Goal: Information Seeking & Learning: Learn about a topic

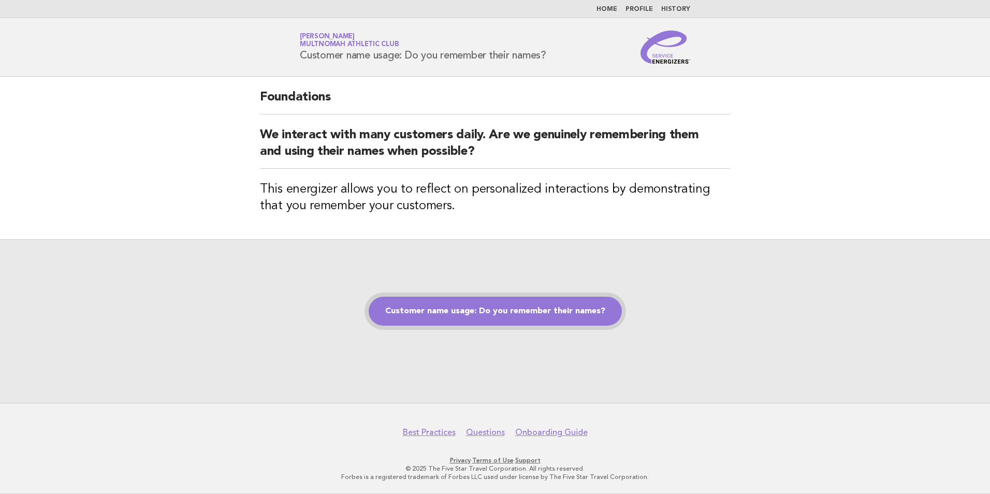
click at [528, 310] on link "Customer name usage: Do you remember their names?" at bounding box center [495, 311] width 253 height 29
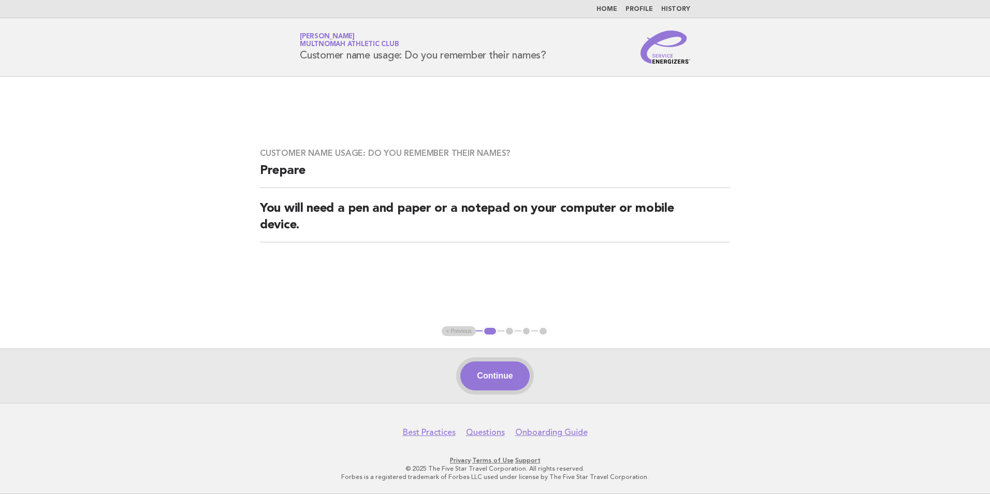
click at [501, 375] on button "Continue" at bounding box center [494, 375] width 69 height 29
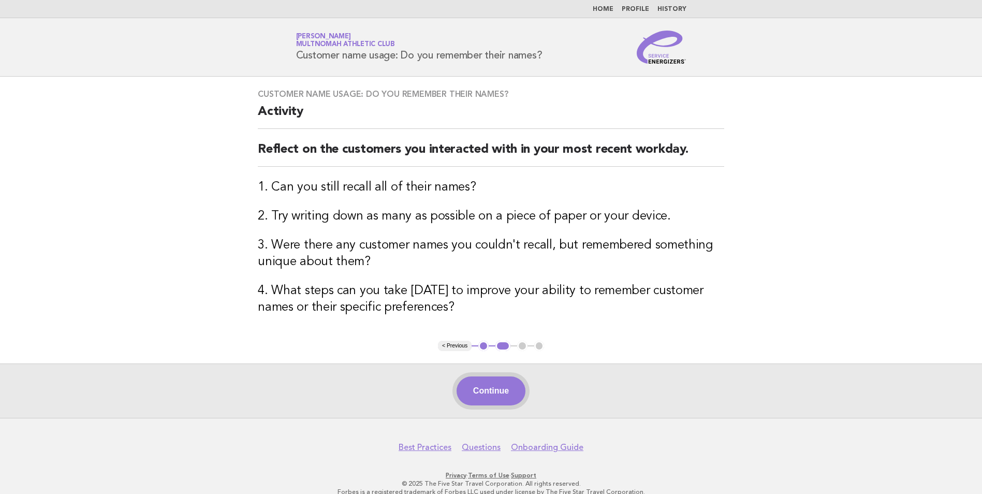
click at [507, 393] on button "Continue" at bounding box center [491, 390] width 69 height 29
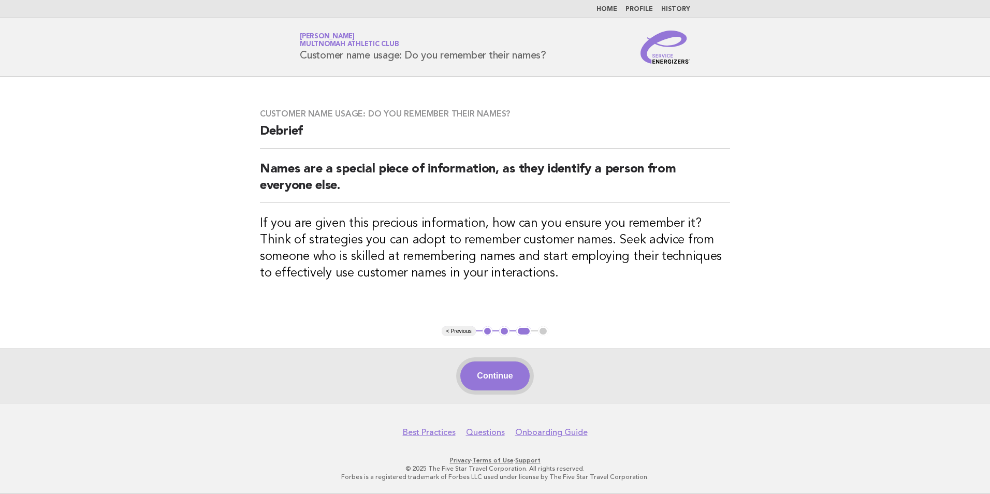
click at [503, 390] on button "Continue" at bounding box center [494, 375] width 69 height 29
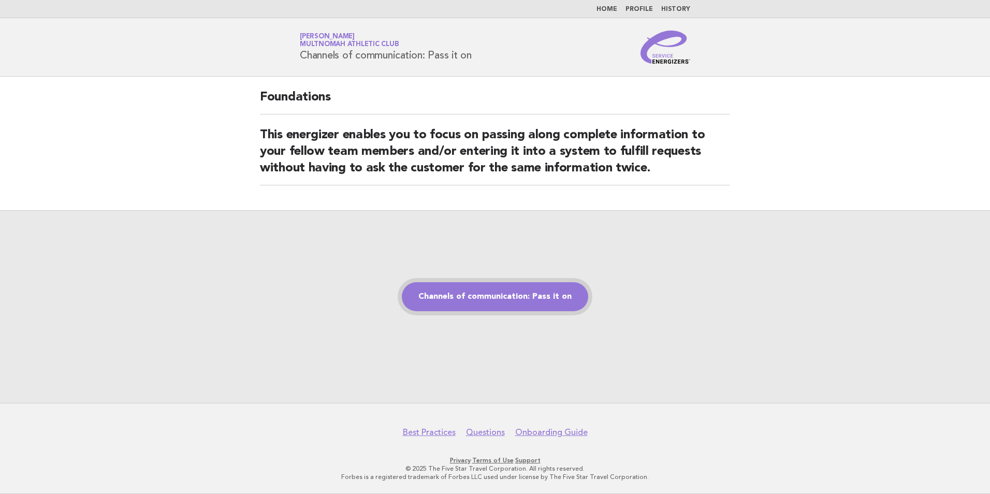
click at [513, 302] on link "Channels of communication: Pass it on" at bounding box center [495, 296] width 186 height 29
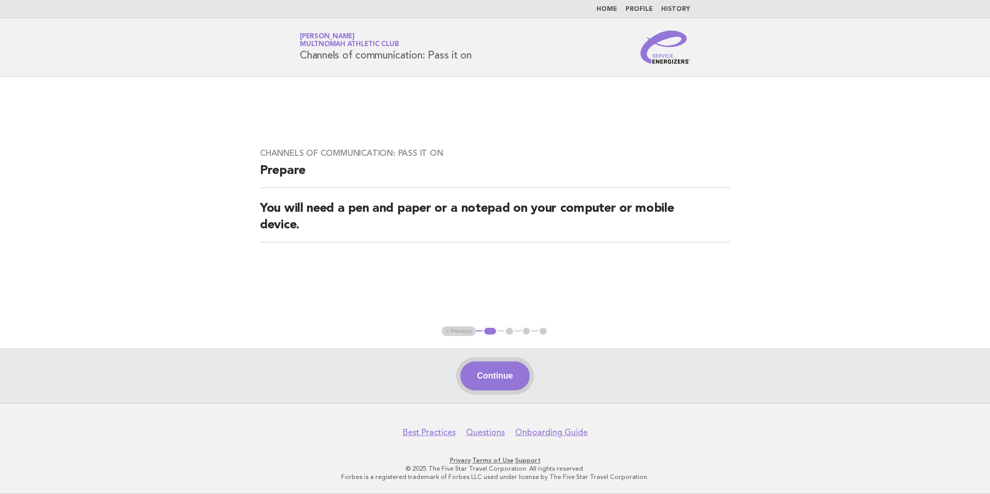
click at [487, 371] on button "Continue" at bounding box center [494, 375] width 69 height 29
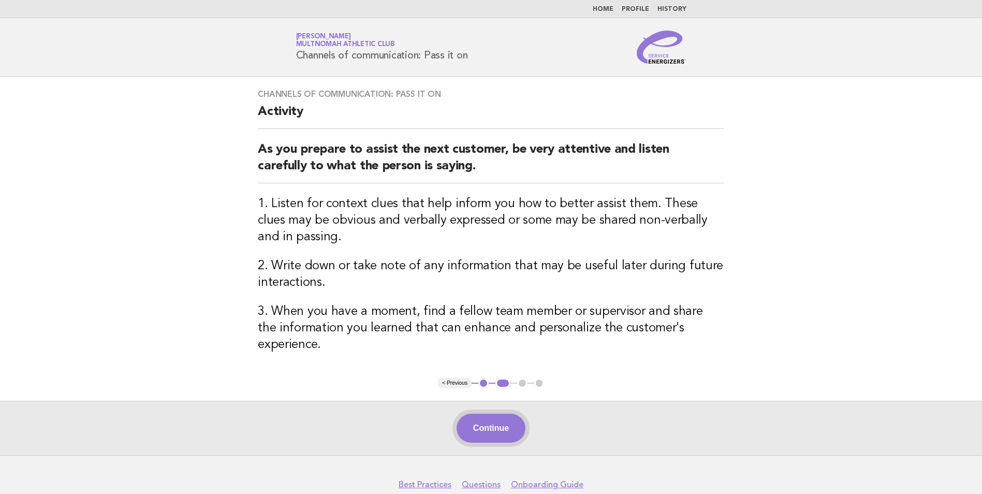
click at [522, 414] on button "Continue" at bounding box center [491, 428] width 69 height 29
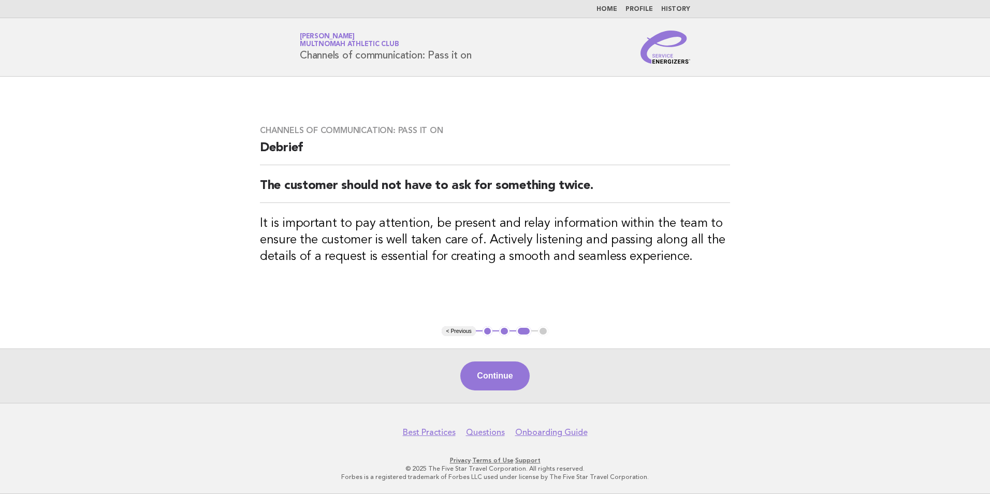
click at [488, 384] on button "Continue" at bounding box center [494, 375] width 69 height 29
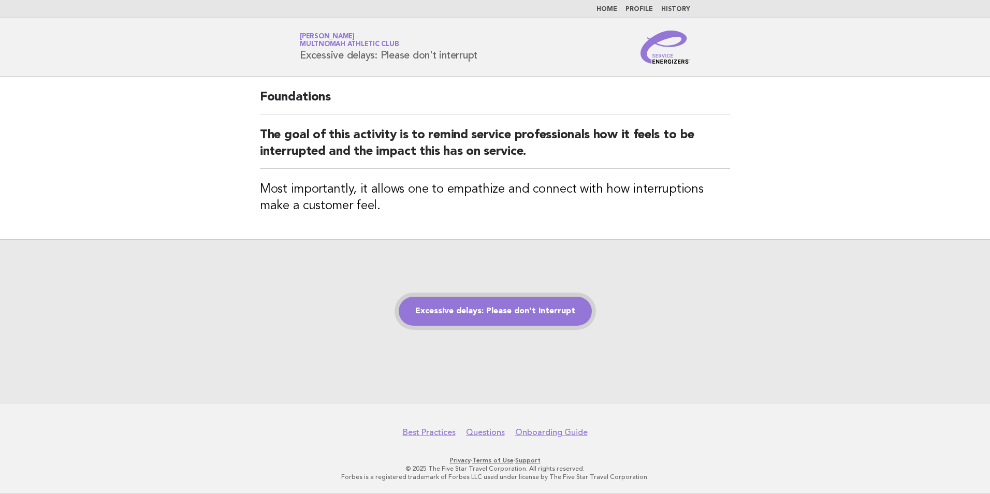
click at [498, 315] on link "Excessive delays: Please don't interrupt" at bounding box center [495, 311] width 193 height 29
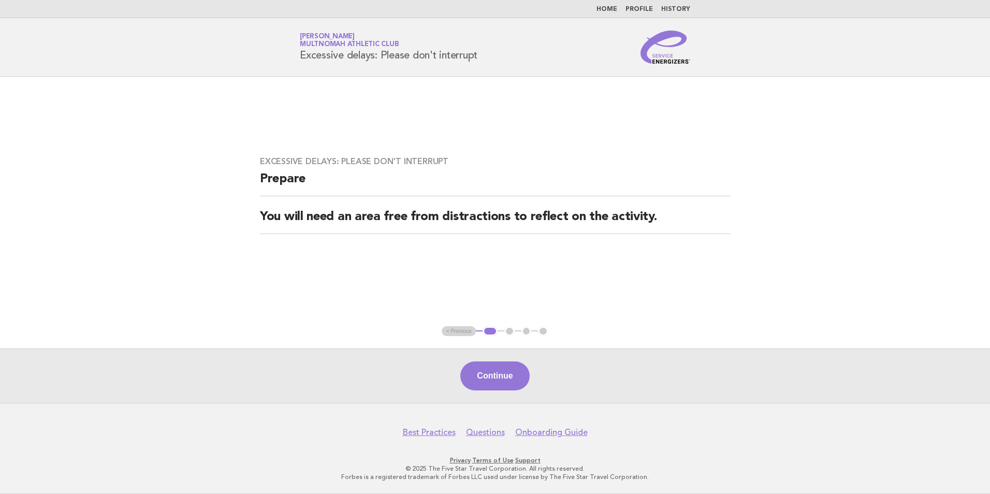
click at [490, 359] on div "Continue" at bounding box center [495, 375] width 990 height 54
click at [489, 386] on button "Continue" at bounding box center [494, 375] width 69 height 29
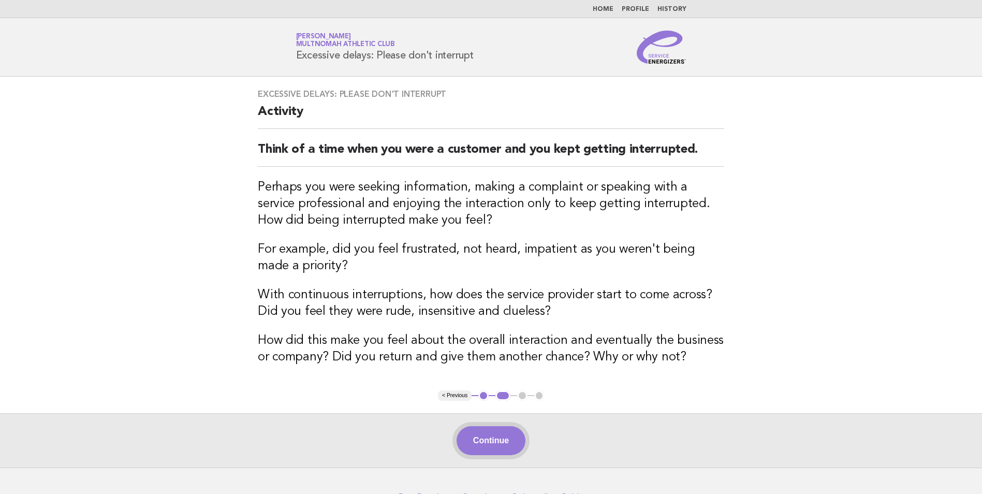
click at [508, 432] on button "Continue" at bounding box center [491, 440] width 69 height 29
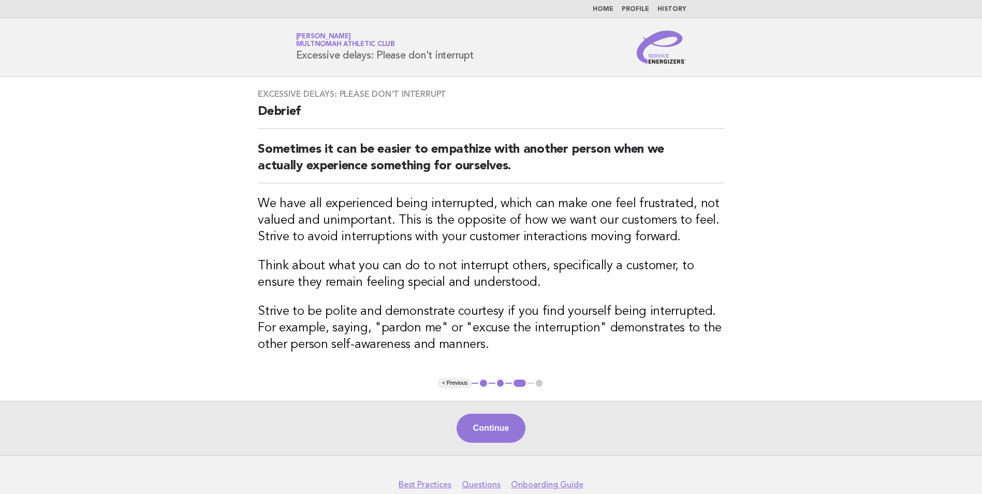
drag, startPoint x: 519, startPoint y: 417, endPoint x: 527, endPoint y: 414, distance: 8.6
click at [526, 414] on div "Continue" at bounding box center [491, 428] width 982 height 54
click at [503, 431] on button "Continue" at bounding box center [491, 428] width 69 height 29
